Goal: Information Seeking & Learning: Learn about a topic

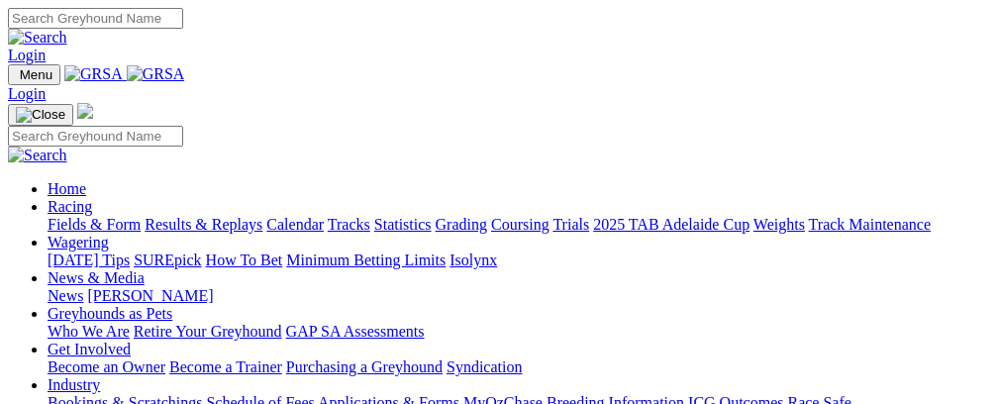
scroll to position [789, 0]
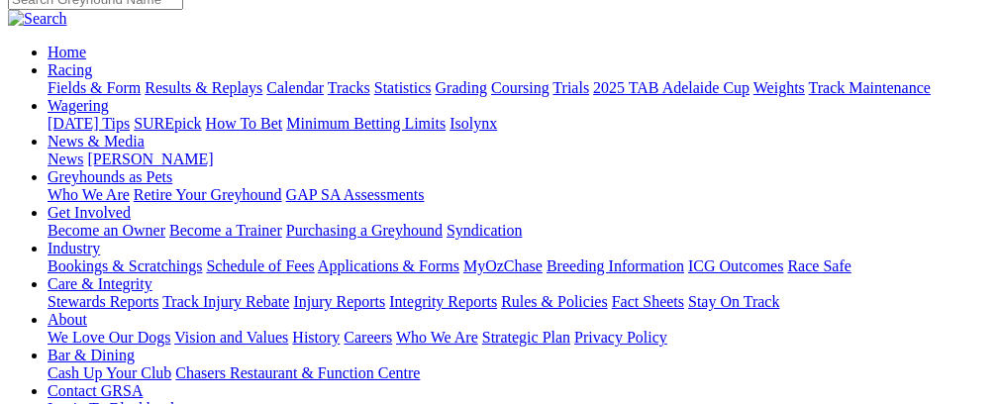
scroll to position [228, 0]
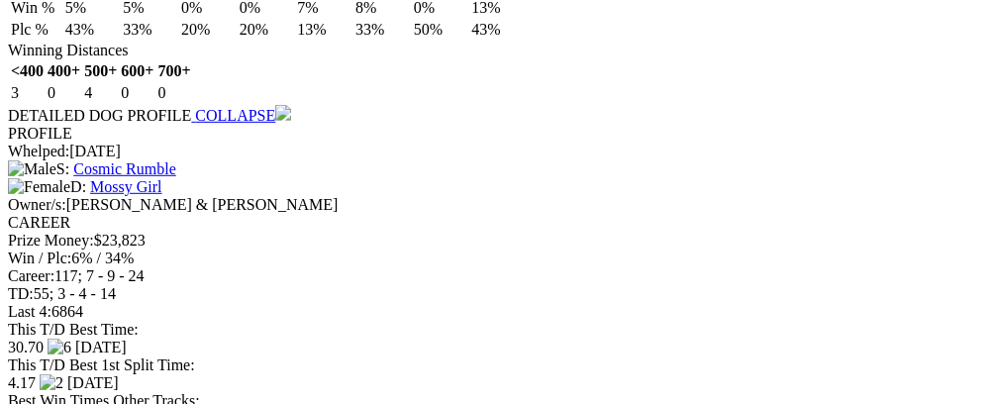
scroll to position [0, 116]
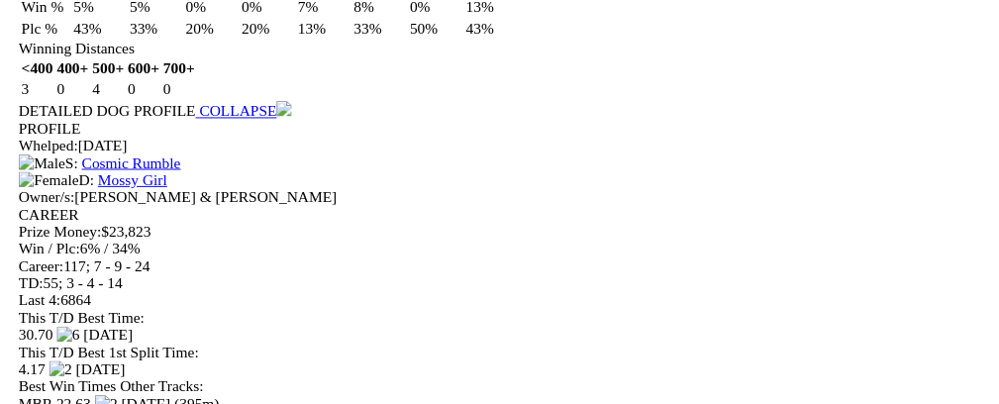
scroll to position [0, 101]
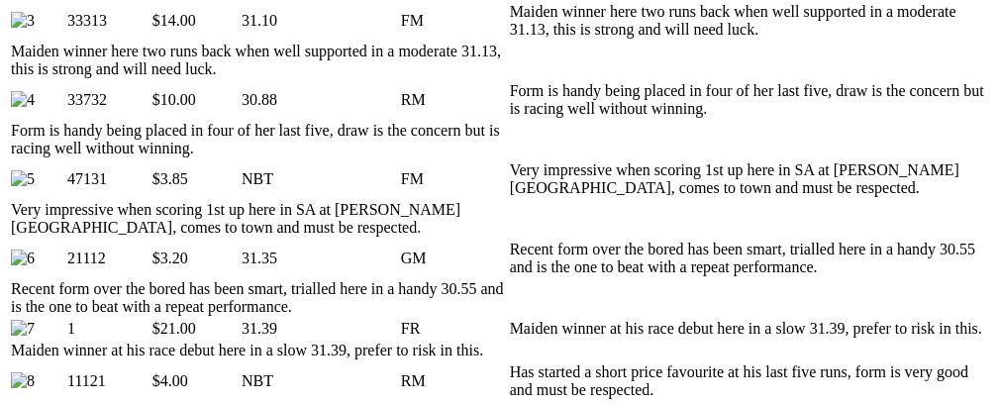
scroll to position [0, 111]
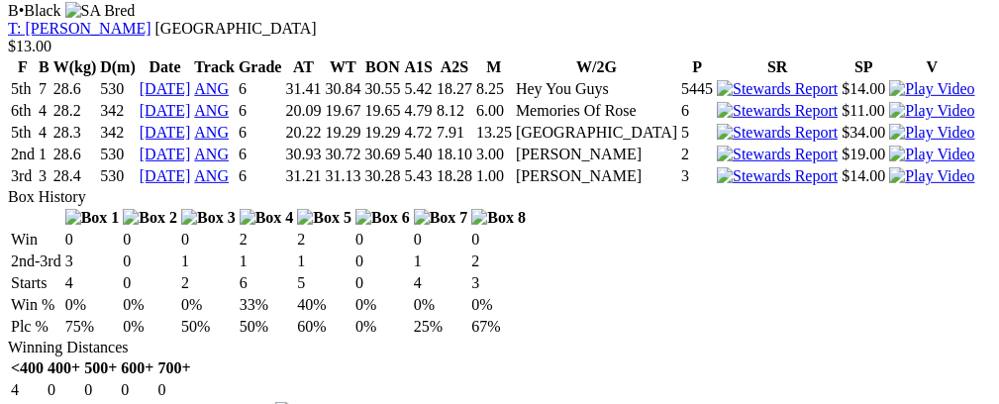
scroll to position [0, 95]
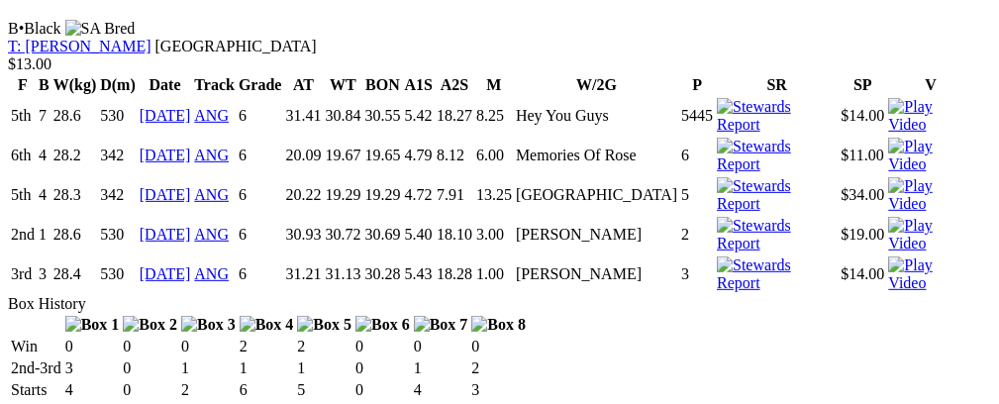
scroll to position [0, 80]
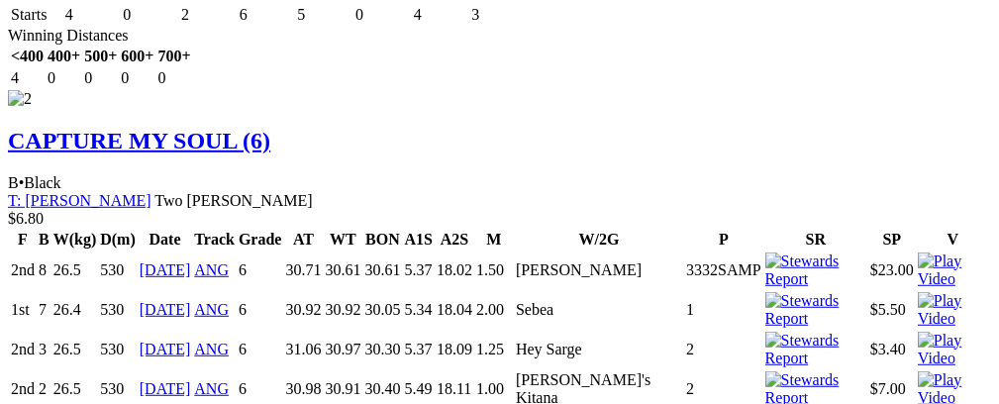
scroll to position [0, 90]
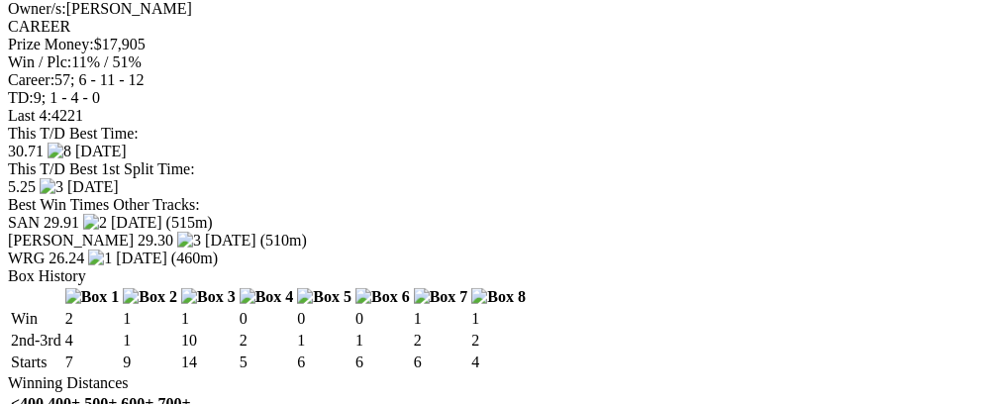
scroll to position [0, 95]
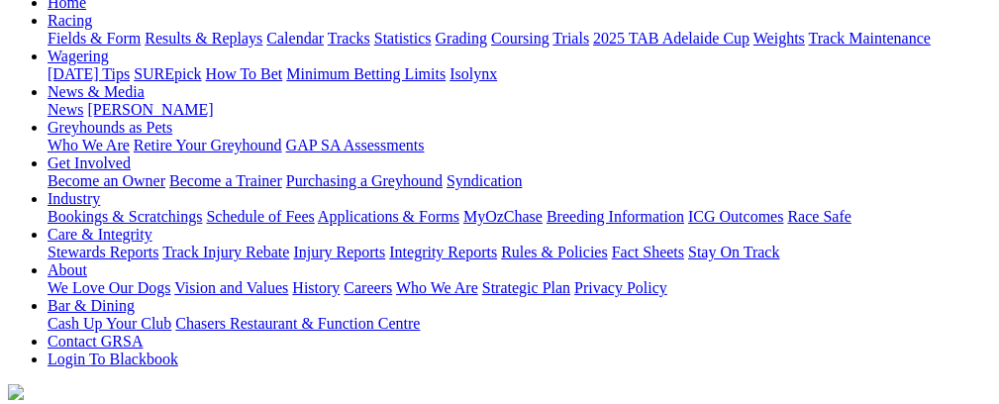
scroll to position [0, 0]
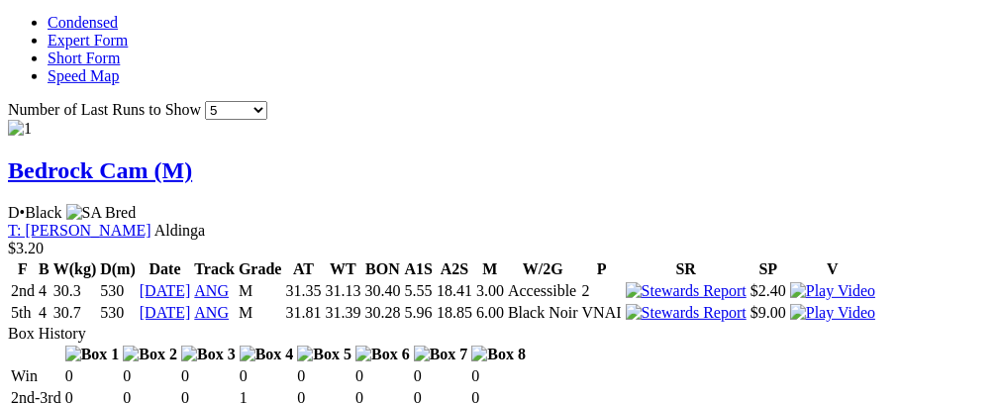
scroll to position [0, 74]
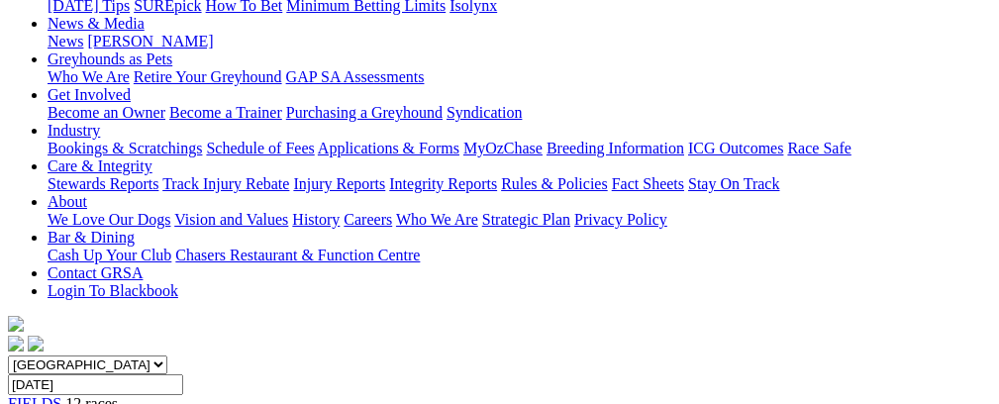
scroll to position [119, 152]
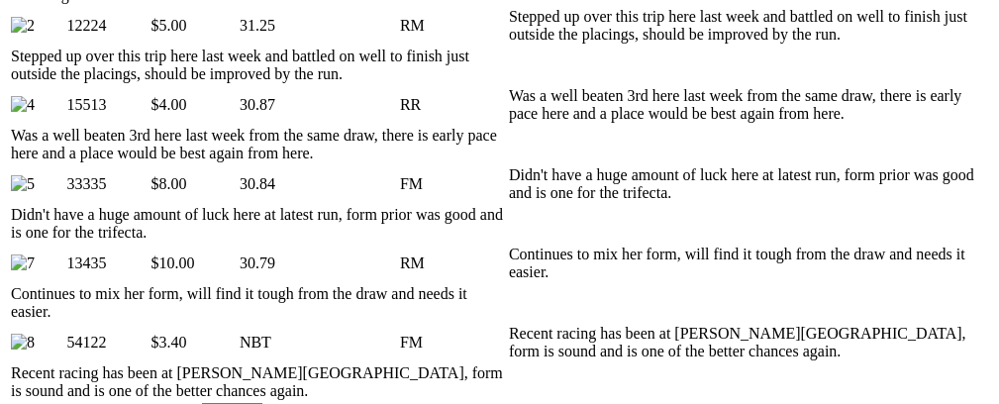
scroll to position [0, 86]
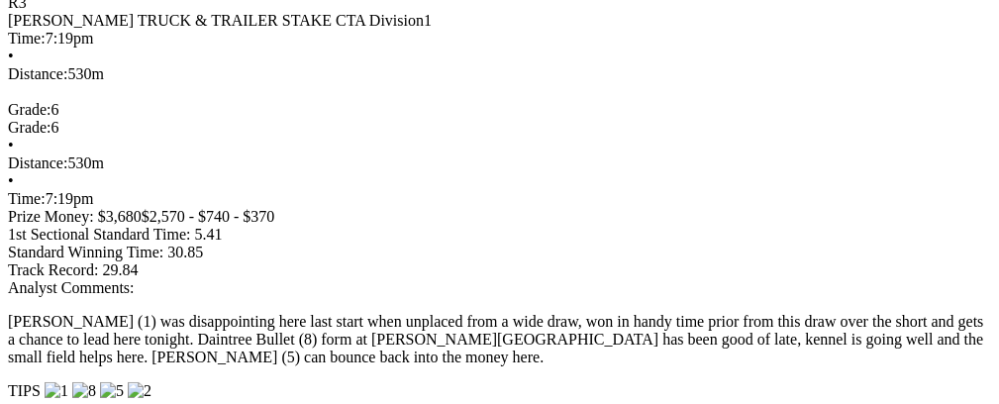
scroll to position [0, 95]
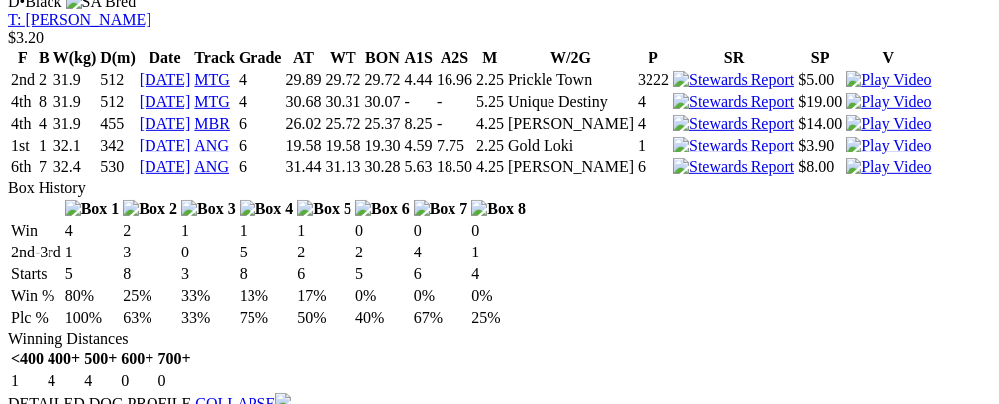
scroll to position [0, 63]
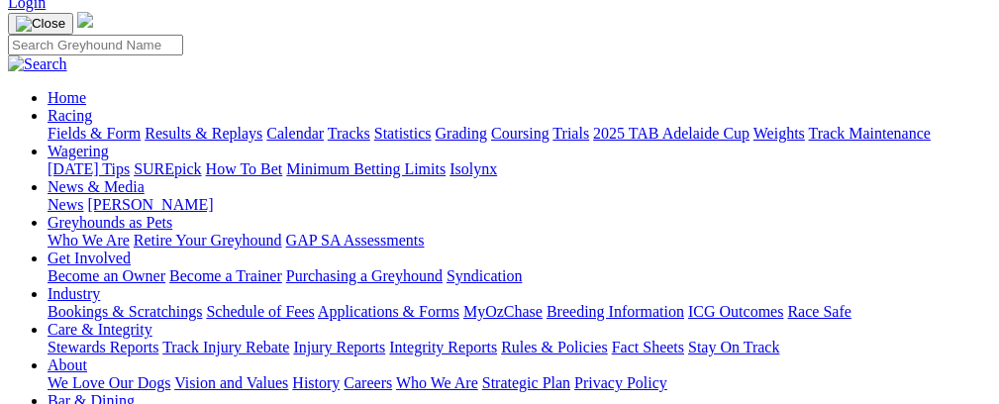
scroll to position [115, 0]
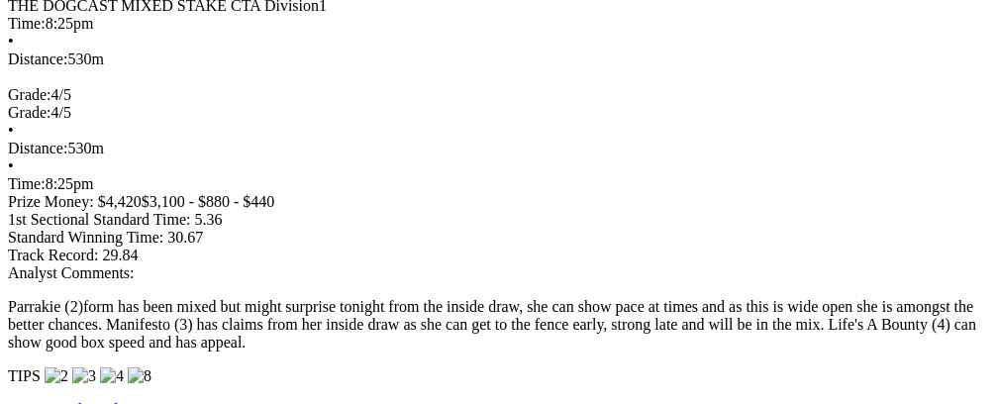
scroll to position [0, 138]
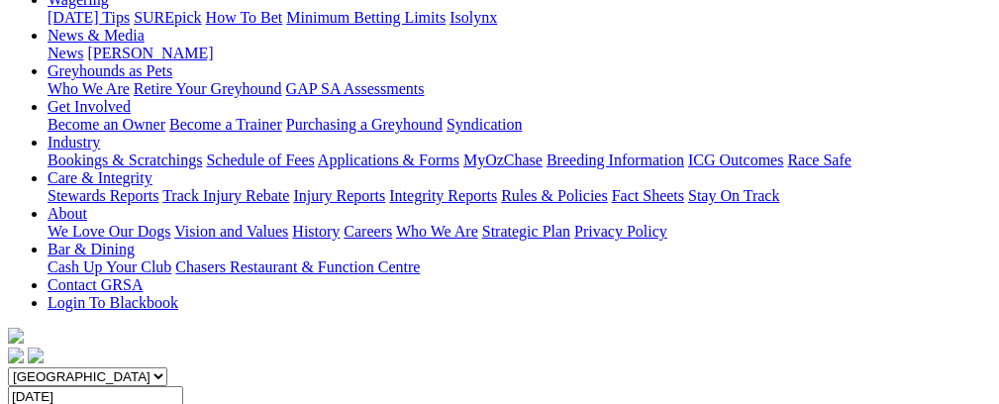
scroll to position [0, 0]
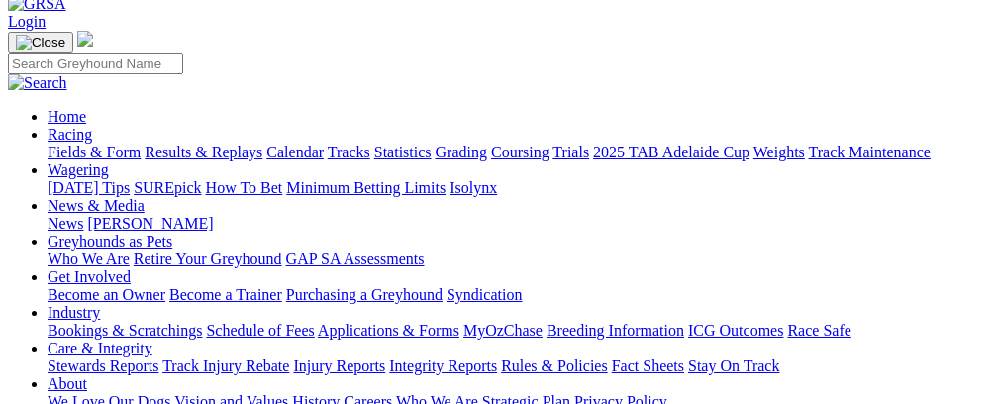
scroll to position [102, 0]
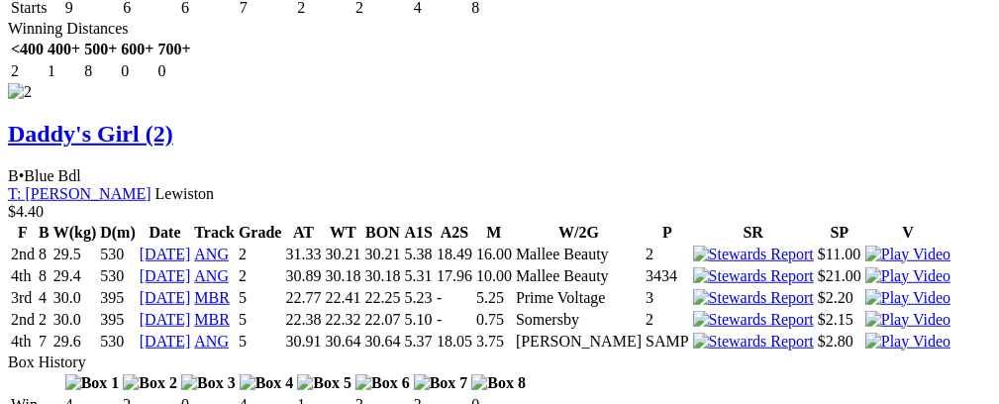
scroll to position [0, 83]
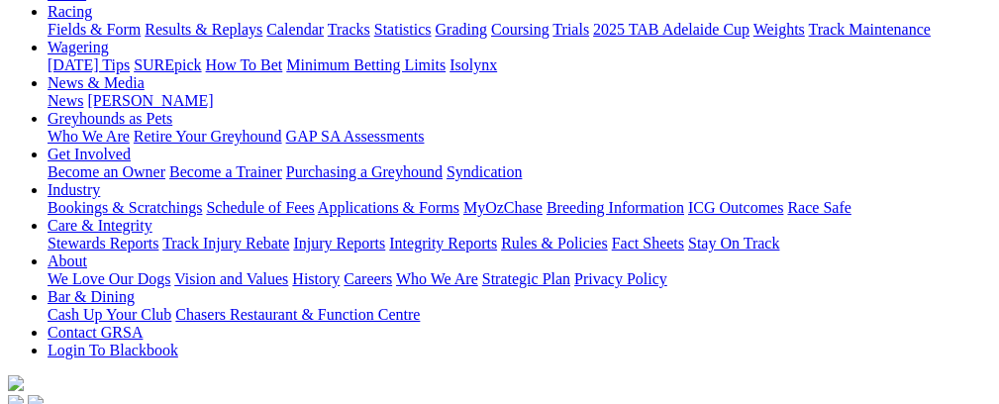
scroll to position [133, 0]
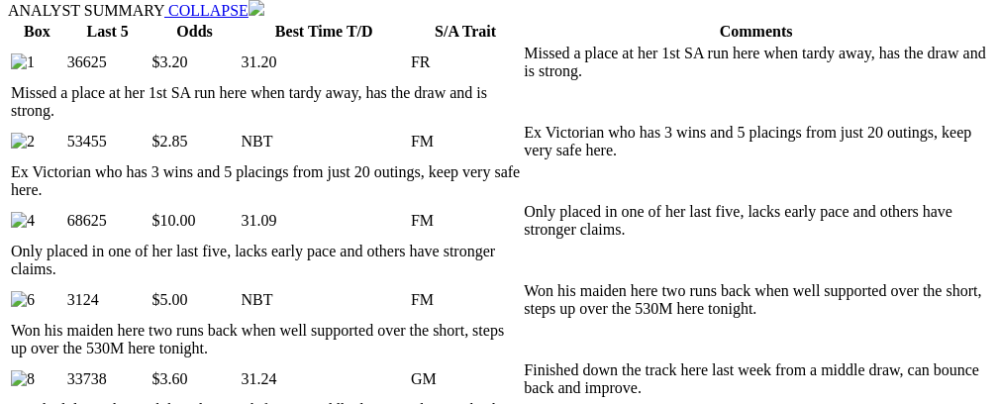
scroll to position [1056, 0]
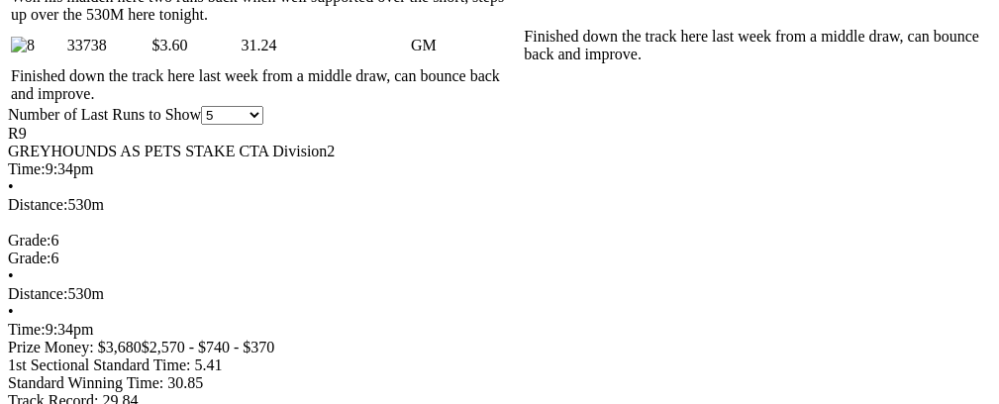
scroll to position [1390, 0]
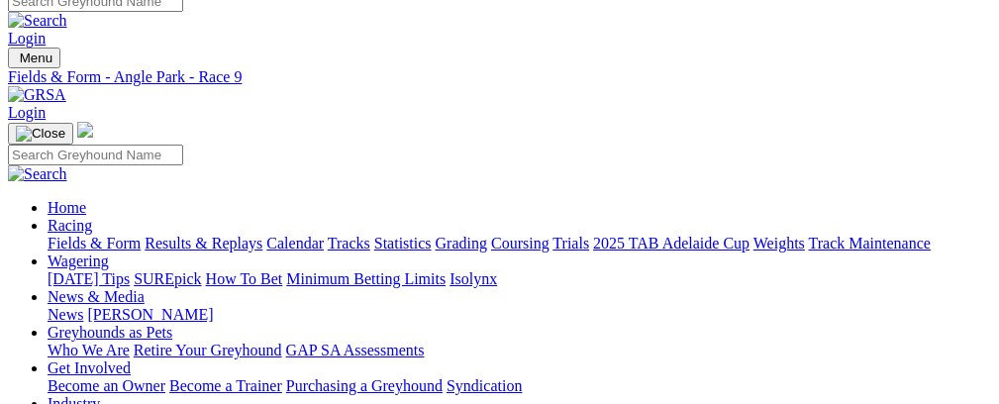
scroll to position [10, 0]
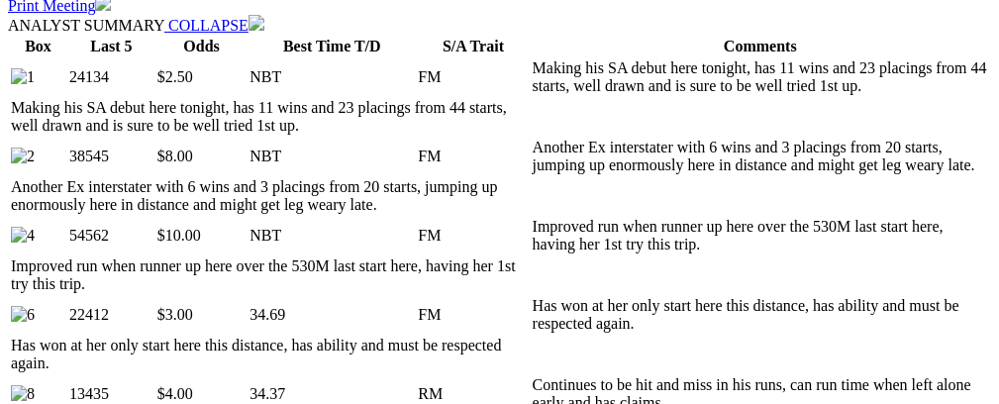
scroll to position [1047, 0]
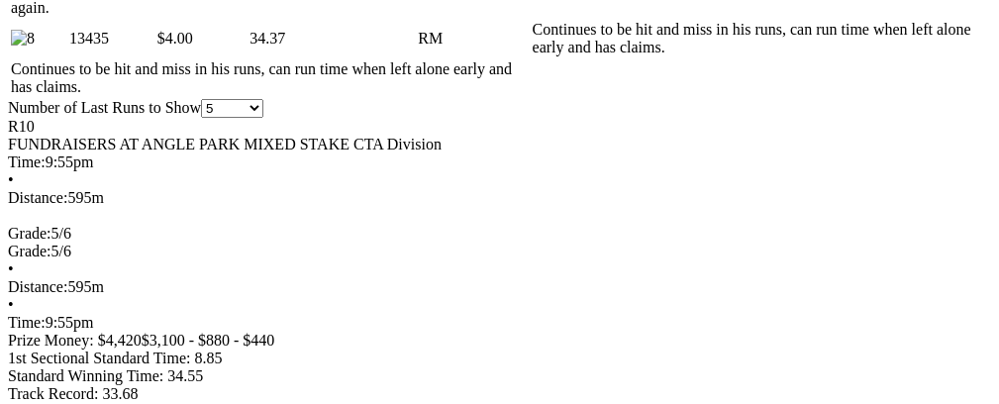
scroll to position [1480, 0]
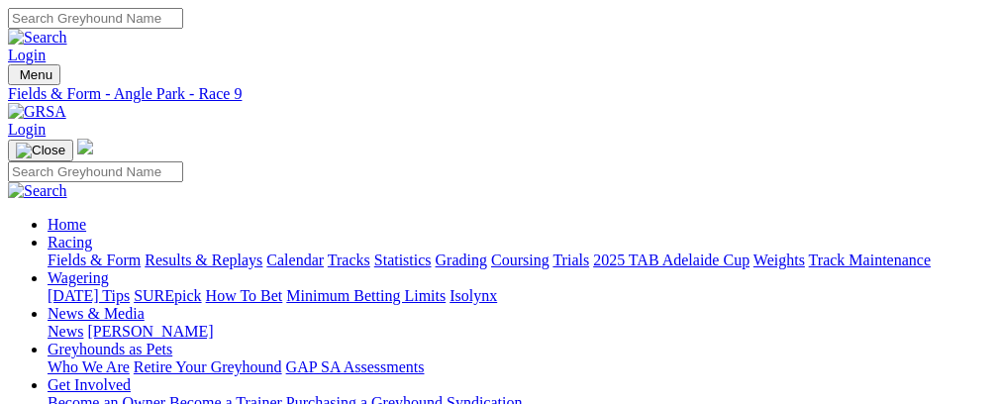
scroll to position [10, 0]
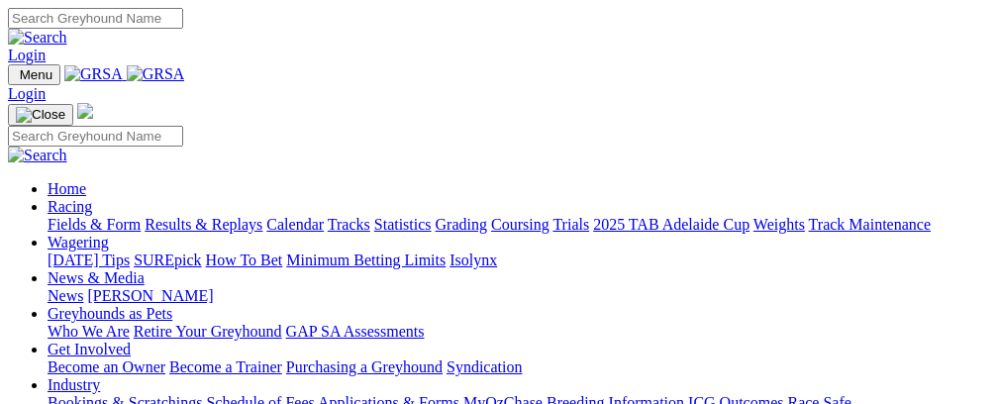
scroll to position [796, 0]
